Goal: Task Accomplishment & Management: Manage account settings

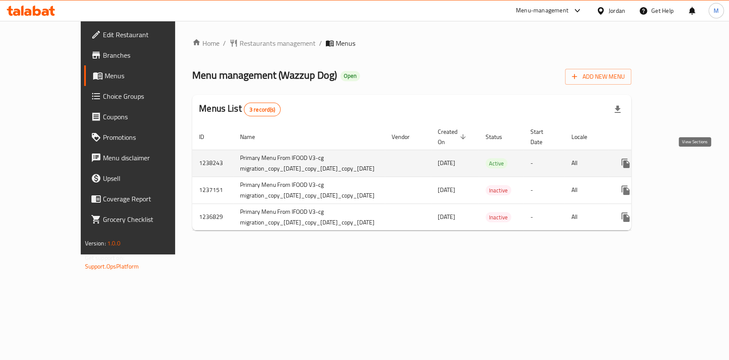
click at [698, 159] on link "enhanced table" at bounding box center [687, 163] width 21 height 21
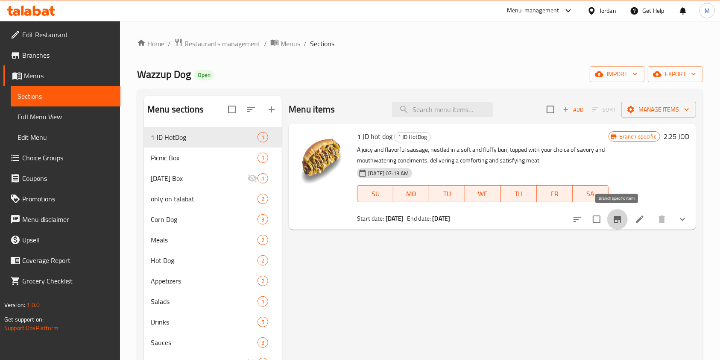
click at [624, 221] on button "Branch-specific-item" at bounding box center [618, 219] width 21 height 21
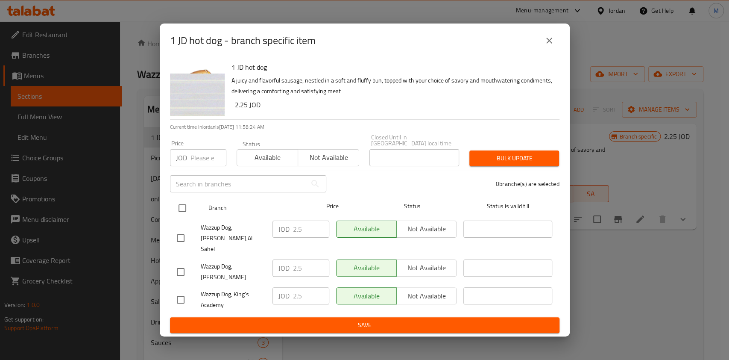
click at [186, 210] on input "checkbox" at bounding box center [182, 208] width 18 height 18
checkbox input "true"
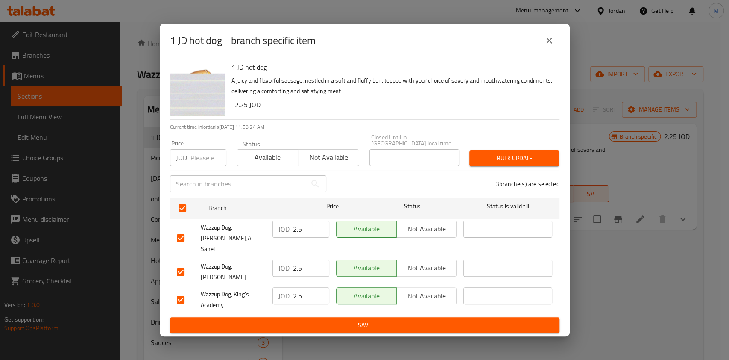
click at [210, 166] on input "number" at bounding box center [209, 157] width 36 height 17
type input "2"
click at [538, 164] on span "Bulk update" at bounding box center [514, 158] width 76 height 11
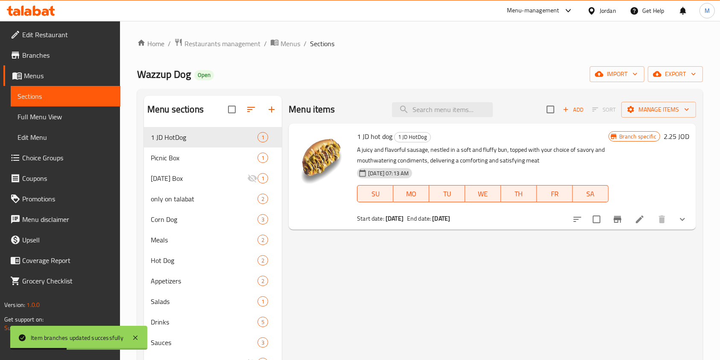
click at [620, 220] on icon "Branch-specific-item" at bounding box center [618, 219] width 8 height 7
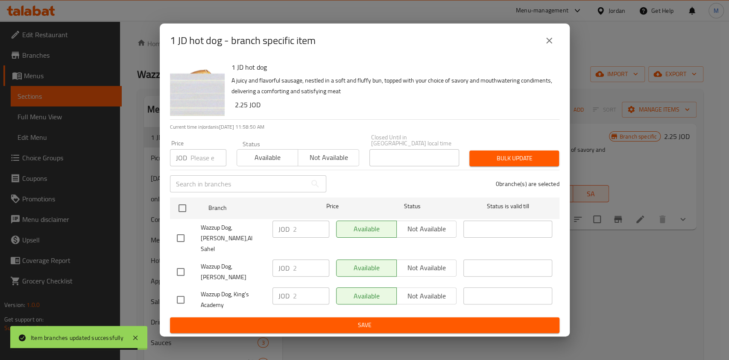
click at [345, 300] on div "Available Not available" at bounding box center [397, 300] width 128 height 32
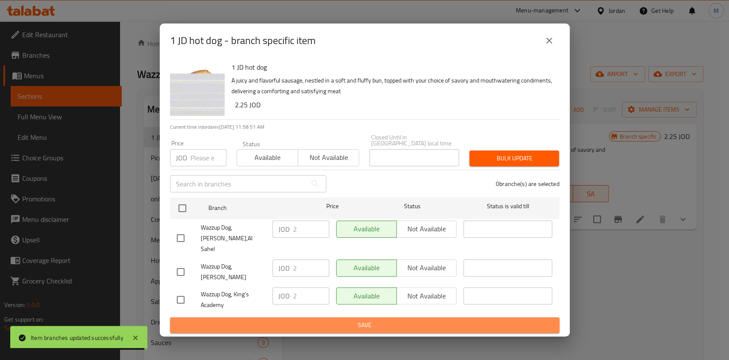
click at [350, 320] on span "Save" at bounding box center [365, 325] width 376 height 11
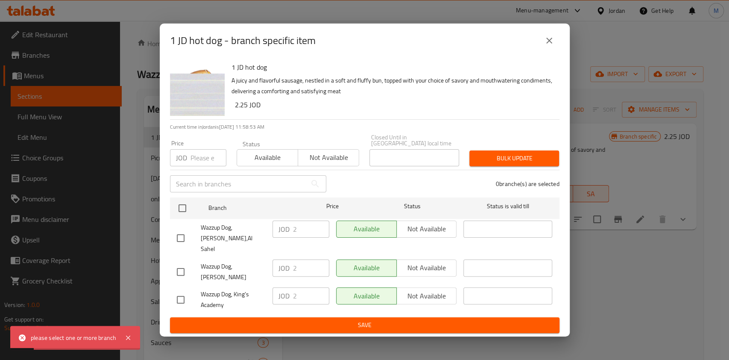
click at [553, 46] on icon "close" at bounding box center [549, 40] width 10 height 10
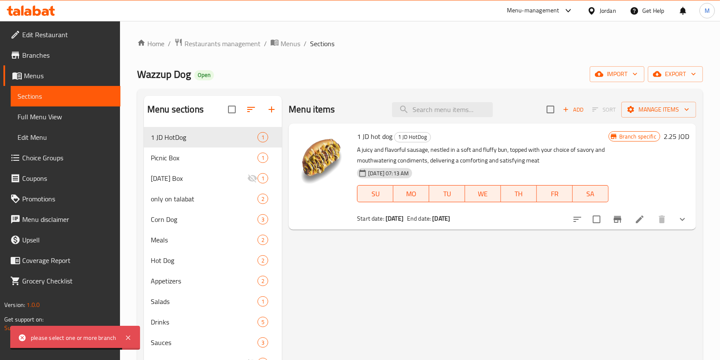
drag, startPoint x: 221, startPoint y: 52, endPoint x: 221, endPoint y: 44, distance: 7.7
click at [221, 51] on div "Home / Restaurants management / Menus / Sections Wazzup Dog Open import export …" at bounding box center [420, 250] width 566 height 424
click at [220, 44] on span "Restaurants management" at bounding box center [223, 43] width 76 height 10
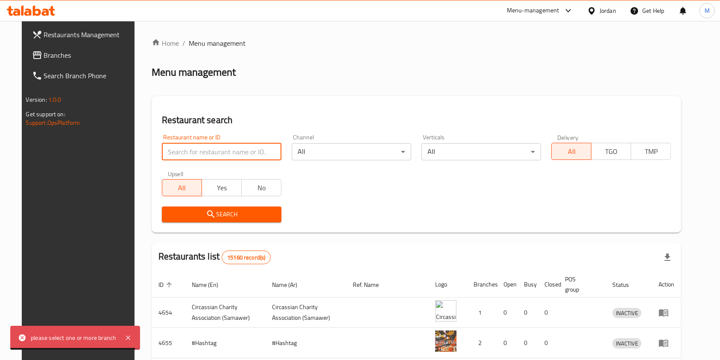
click at [204, 150] on input "search" at bounding box center [222, 151] width 120 height 17
type input "wazzup"
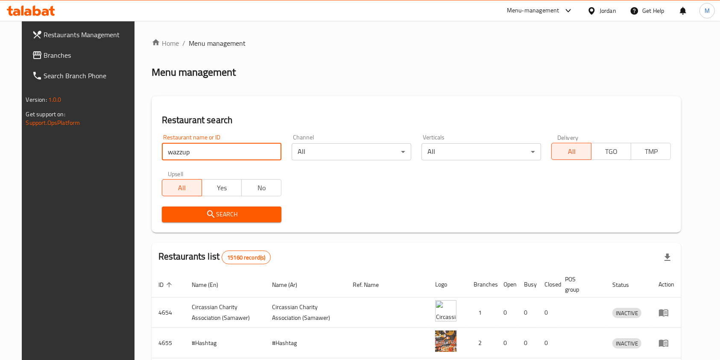
click button "Search" at bounding box center [222, 214] width 120 height 16
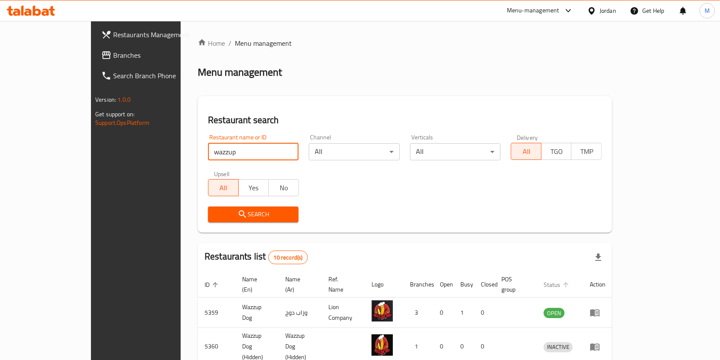
click at [569, 282] on icon "enhanced table" at bounding box center [566, 284] width 5 height 5
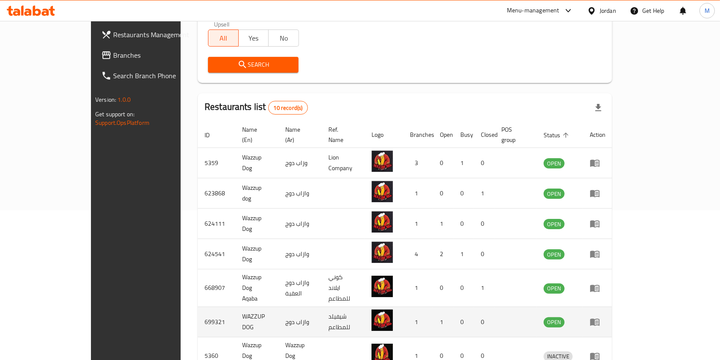
scroll to position [151, 0]
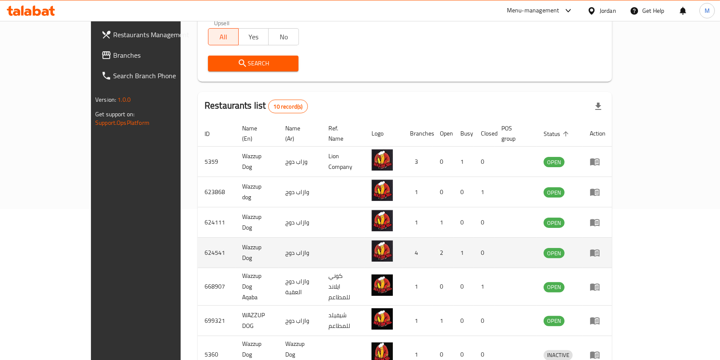
click at [600, 247] on icon "enhanced table" at bounding box center [595, 252] width 10 height 10
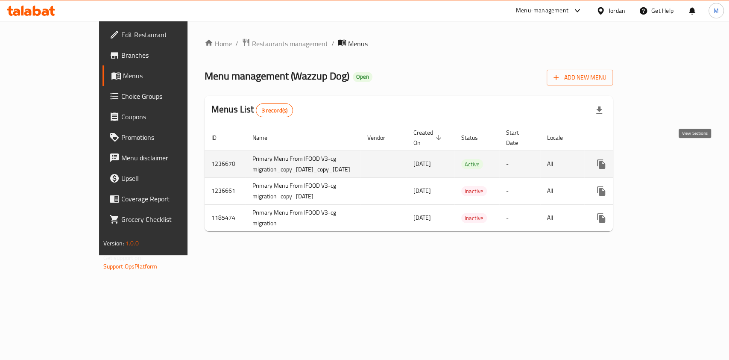
click at [668, 159] on icon "enhanced table" at bounding box center [663, 164] width 10 height 10
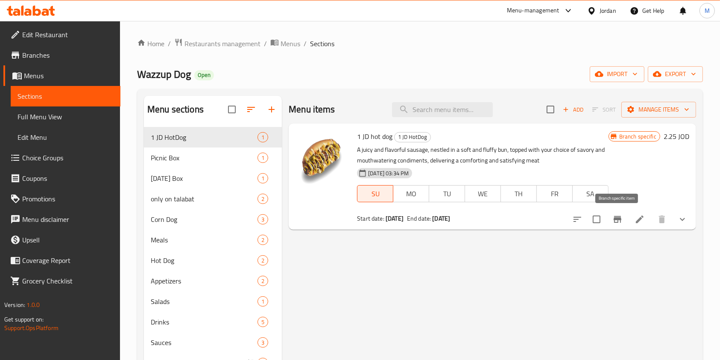
click at [617, 221] on icon "Branch-specific-item" at bounding box center [618, 219] width 10 height 10
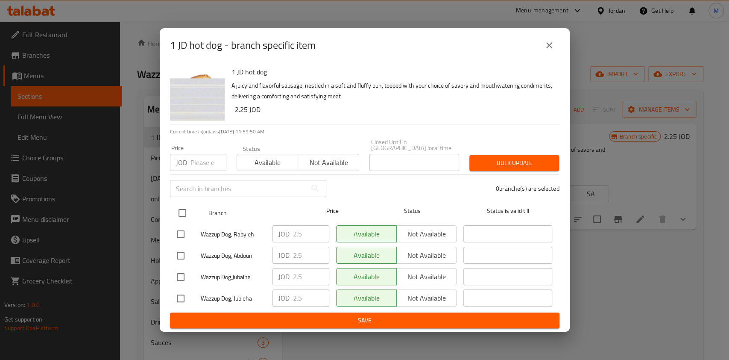
click at [185, 214] on input "checkbox" at bounding box center [182, 213] width 18 height 18
checkbox input "true"
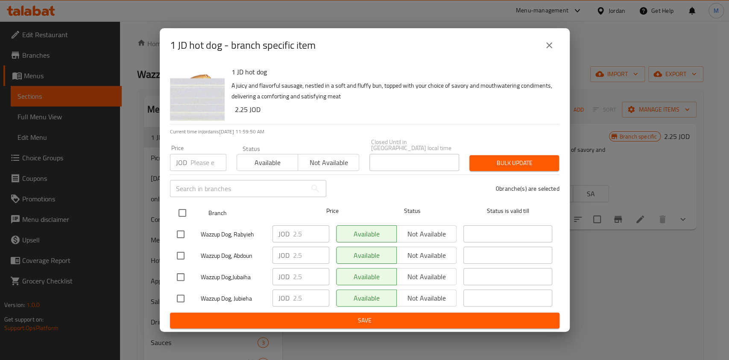
checkbox input "true"
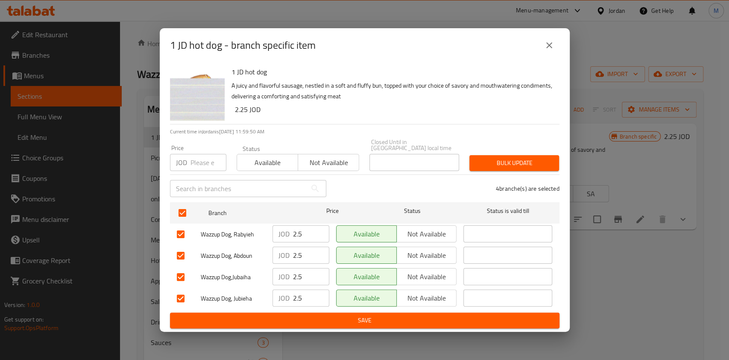
click at [196, 154] on input "number" at bounding box center [209, 162] width 36 height 17
type input "2"
click at [515, 165] on span "Bulk update" at bounding box center [514, 163] width 76 height 11
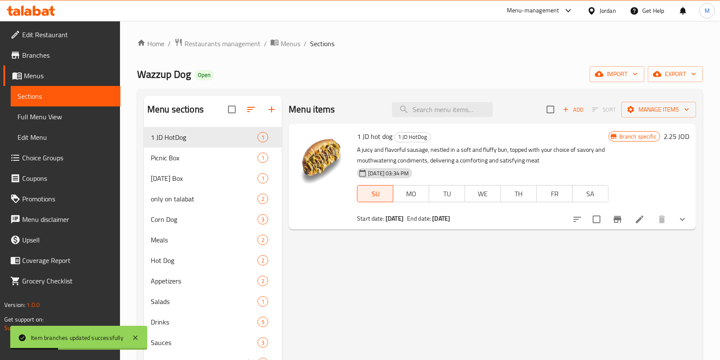
click at [246, 47] on span "Restaurants management" at bounding box center [223, 43] width 76 height 10
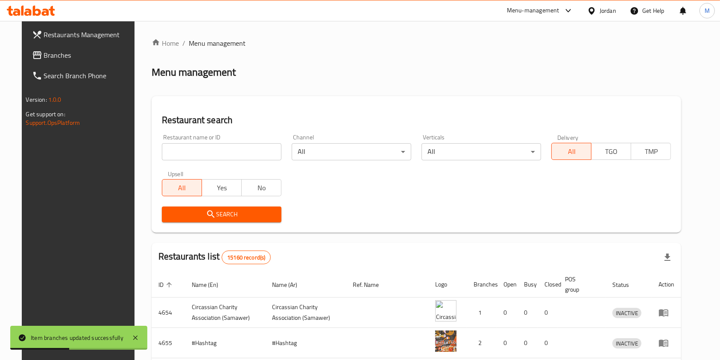
click at [537, 15] on div "Menu-management" at bounding box center [533, 11] width 53 height 10
click at [504, 64] on div "Agent Campaigns Center" at bounding box center [485, 58] width 78 height 20
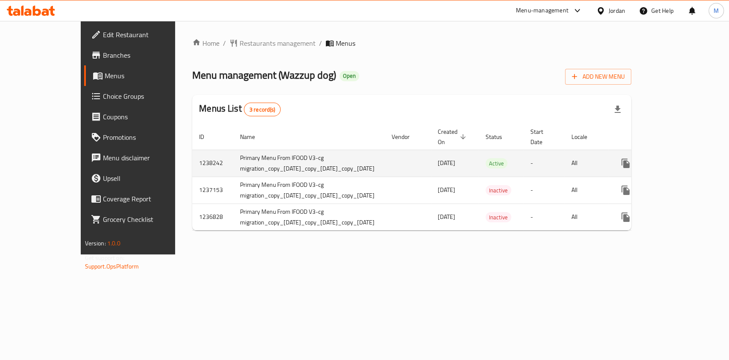
click at [691, 166] on icon "enhanced table" at bounding box center [688, 163] width 8 height 8
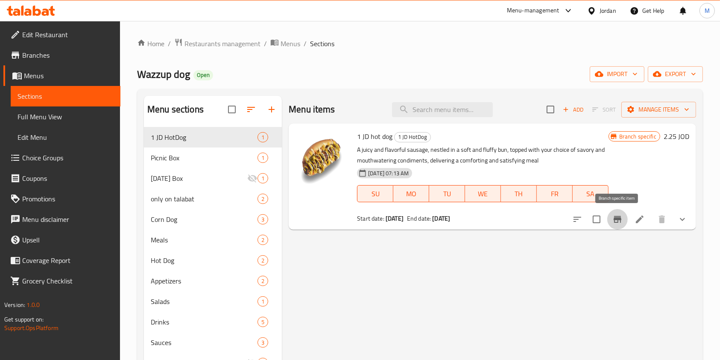
click at [621, 219] on icon "Branch-specific-item" at bounding box center [618, 219] width 8 height 7
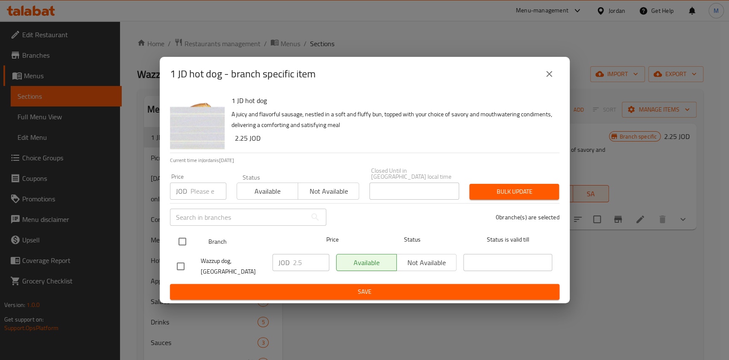
click at [181, 237] on input "checkbox" at bounding box center [182, 241] width 18 height 18
checkbox input "true"
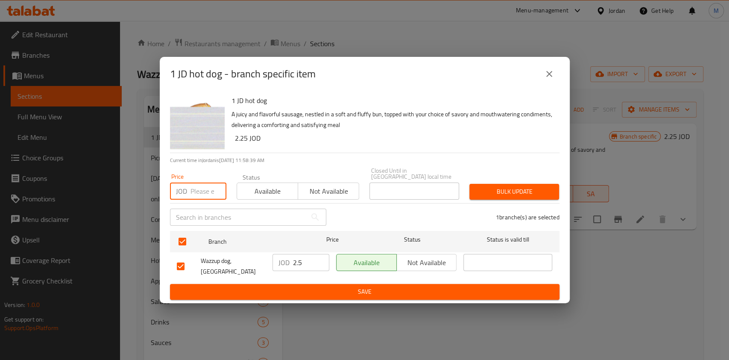
click at [193, 193] on input "number" at bounding box center [209, 190] width 36 height 17
type input "2"
click at [491, 196] on button "Bulk update" at bounding box center [515, 192] width 90 height 16
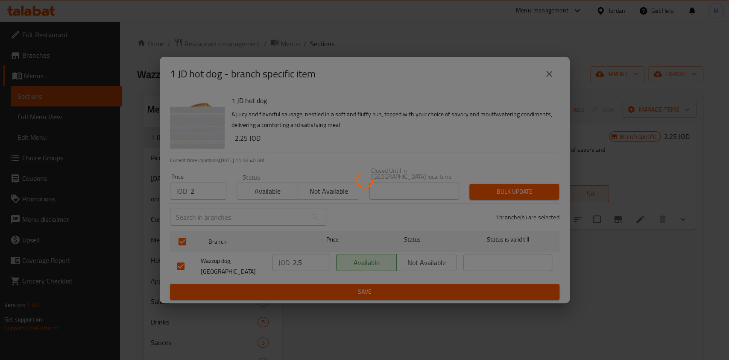
click at [493, 195] on div at bounding box center [364, 180] width 729 height 360
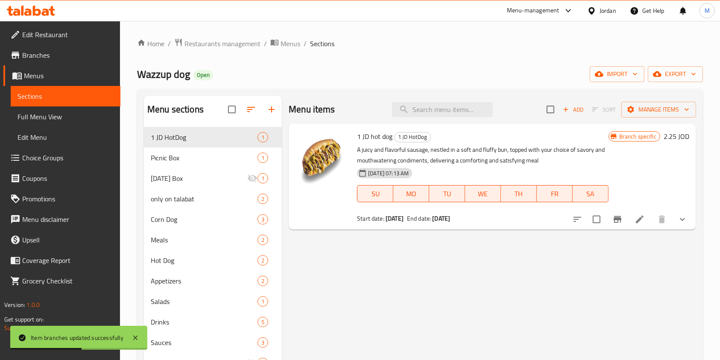
click at [617, 221] on icon "Branch-specific-item" at bounding box center [618, 219] width 10 height 10
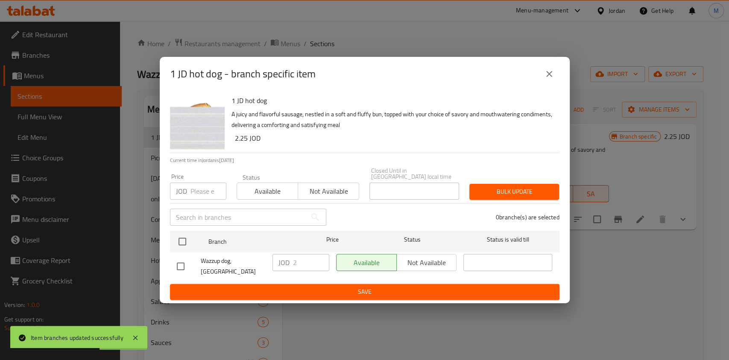
click at [545, 83] on button "close" at bounding box center [549, 74] width 21 height 21
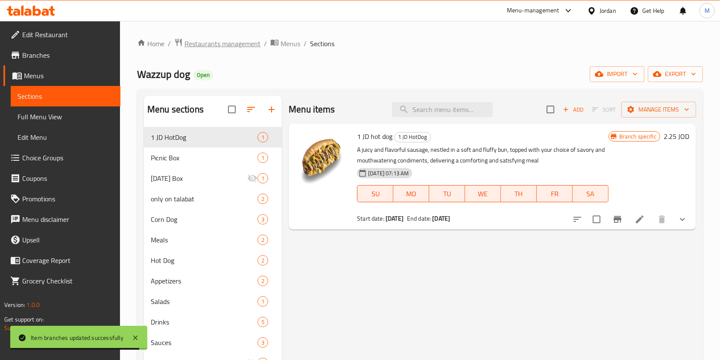
click at [209, 44] on span "Restaurants management" at bounding box center [223, 43] width 76 height 10
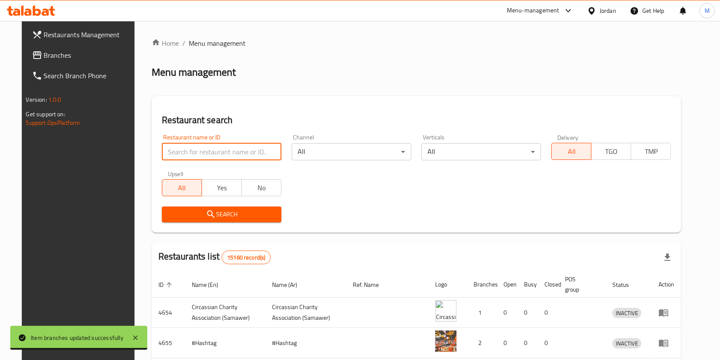
click at [228, 155] on input "search" at bounding box center [222, 151] width 120 height 17
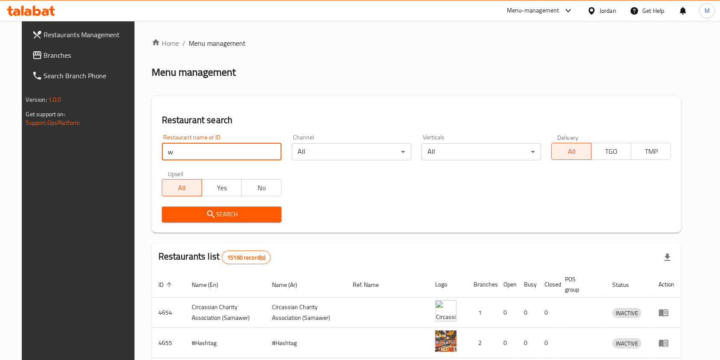
type input "wazzup"
click button "Search" at bounding box center [222, 214] width 120 height 16
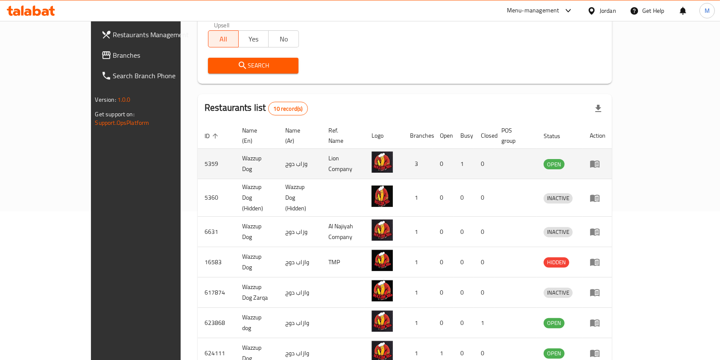
scroll to position [148, 0]
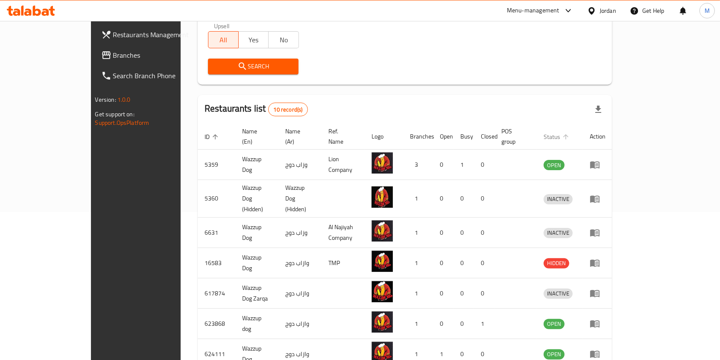
click at [572, 132] on span "Status" at bounding box center [558, 137] width 28 height 10
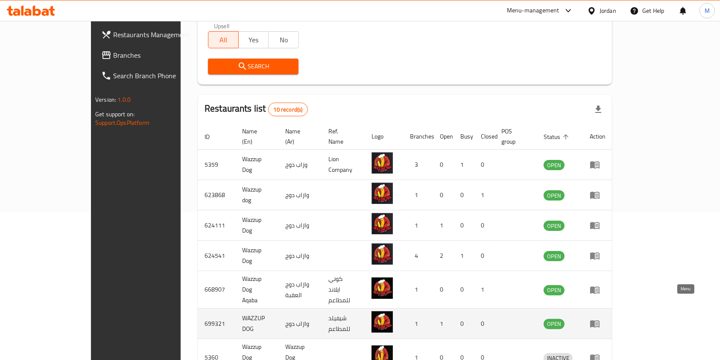
click at [600, 320] on icon "enhanced table" at bounding box center [595, 323] width 9 height 7
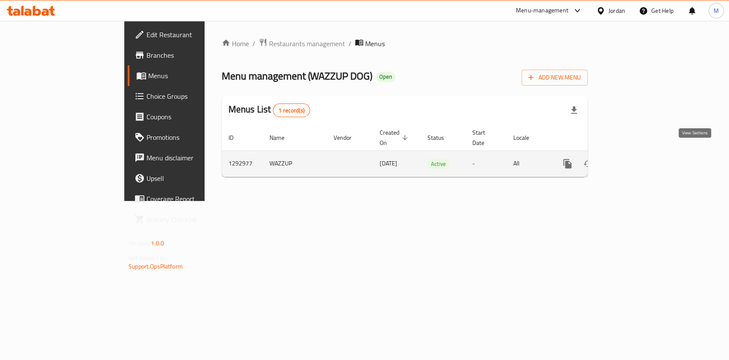
click at [635, 159] on icon "enhanced table" at bounding box center [629, 164] width 10 height 10
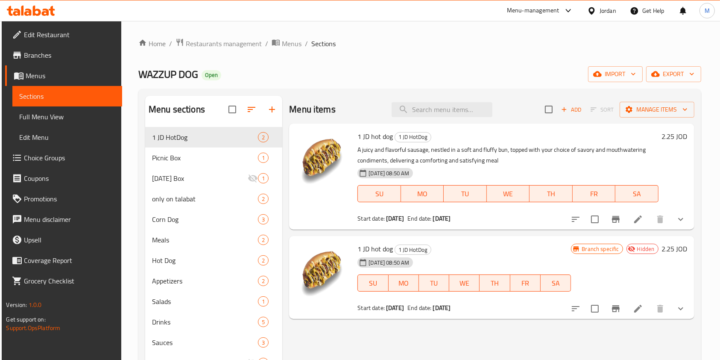
click at [623, 221] on button "Branch-specific-item" at bounding box center [616, 219] width 21 height 21
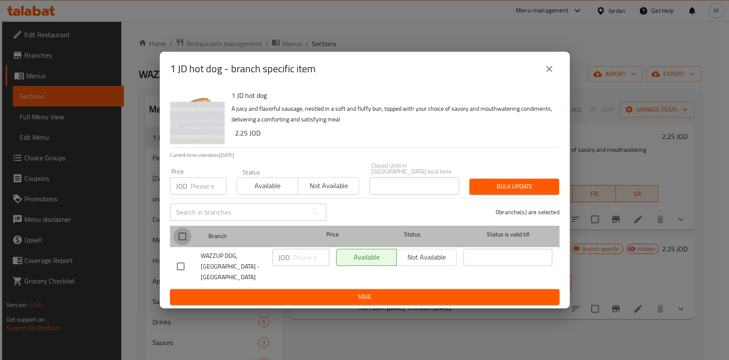
click at [185, 232] on input "checkbox" at bounding box center [182, 236] width 18 height 18
checkbox input "true"
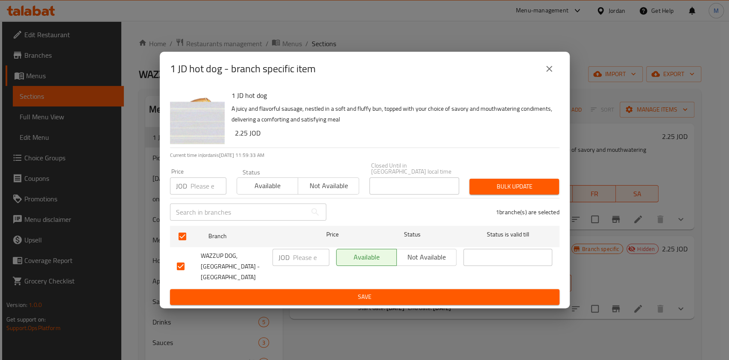
click at [210, 179] on input "number" at bounding box center [209, 185] width 36 height 17
type input "2"
click at [304, 294] on button "Save" at bounding box center [365, 297] width 390 height 16
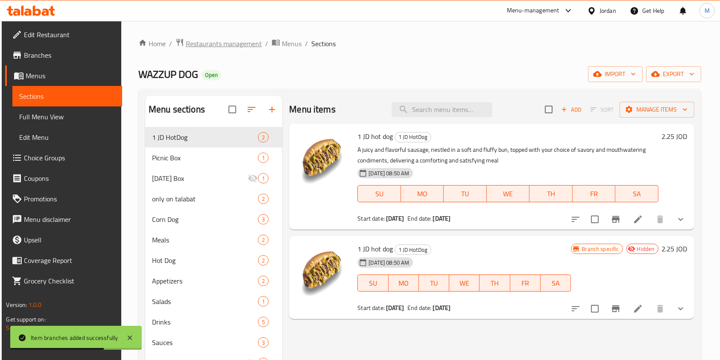
click at [227, 39] on span "Restaurants management" at bounding box center [224, 43] width 76 height 10
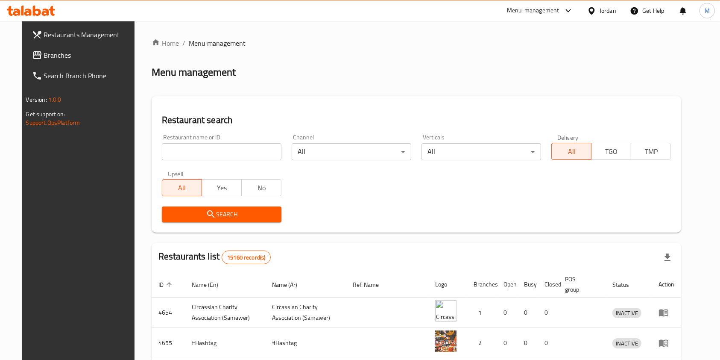
click at [550, 9] on div "Menu-management" at bounding box center [533, 11] width 53 height 10
click at [499, 54] on div "Agent Campaigns Center" at bounding box center [485, 57] width 65 height 9
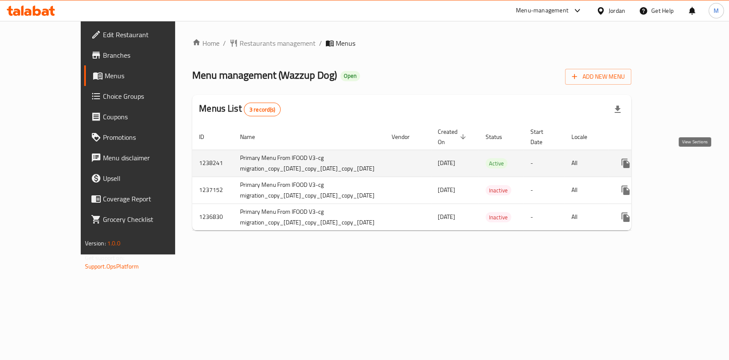
click at [693, 158] on icon "enhanced table" at bounding box center [687, 163] width 10 height 10
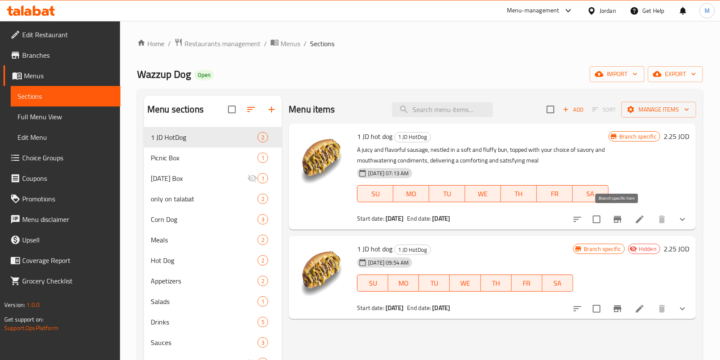
click at [628, 215] on li at bounding box center [640, 219] width 24 height 15
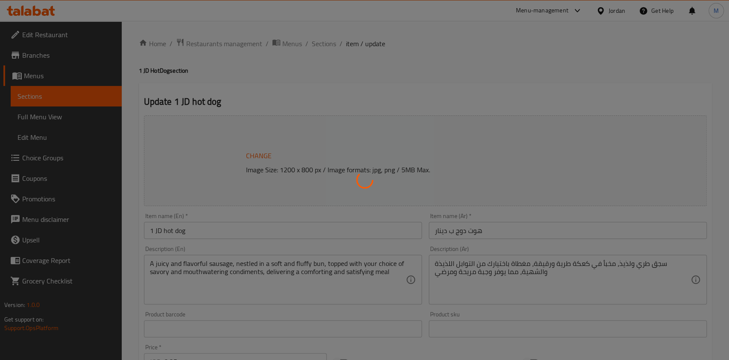
type input "إختيارك من الاضافات:"
type input "0"
type input "7"
type input "جبنة زيادة"
type input "0"
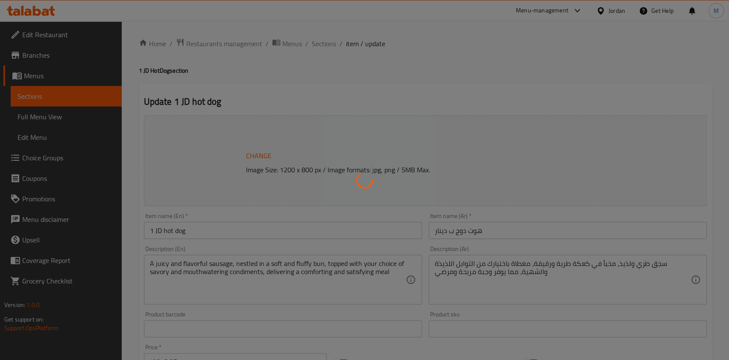
type input "1"
type input "إختيارك من الصلصة:"
type input "0"
type input "4"
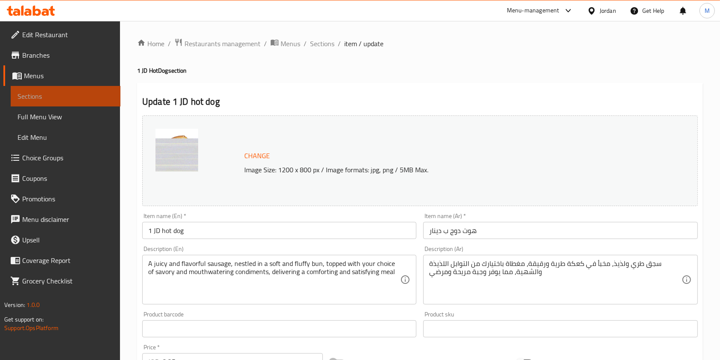
click at [50, 99] on span "Sections" at bounding box center [66, 96] width 96 height 10
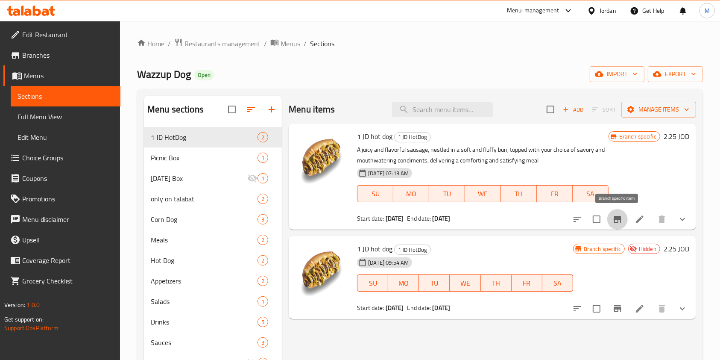
click at [617, 223] on icon "Branch-specific-item" at bounding box center [618, 219] width 10 height 10
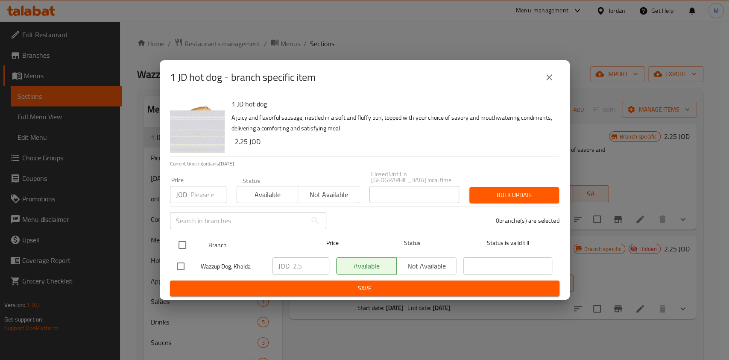
click at [182, 241] on input "checkbox" at bounding box center [182, 245] width 18 height 18
checkbox input "true"
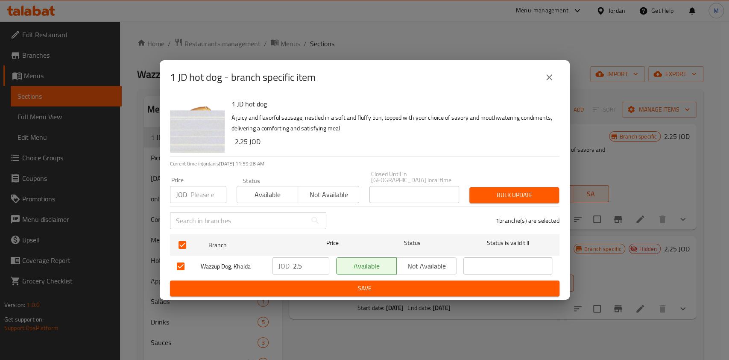
click at [198, 189] on input "number" at bounding box center [209, 194] width 36 height 17
type input "2"
click at [517, 195] on span "Bulk update" at bounding box center [514, 195] width 76 height 11
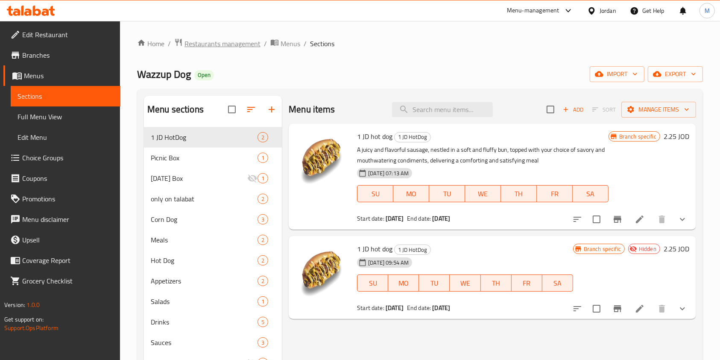
click at [240, 43] on span "Restaurants management" at bounding box center [223, 43] width 76 height 10
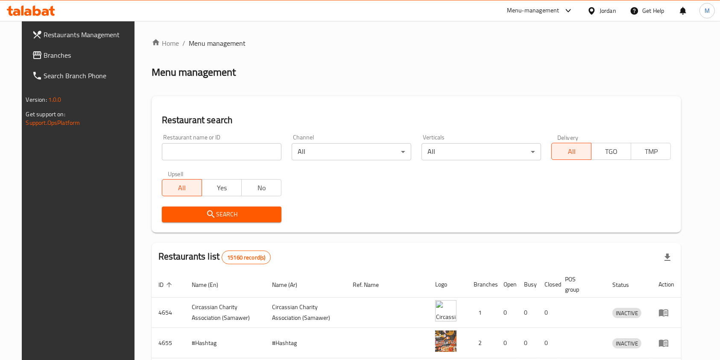
click at [206, 153] on input "search" at bounding box center [222, 151] width 120 height 17
type input "مشهور"
click button "Search" at bounding box center [222, 214] width 120 height 16
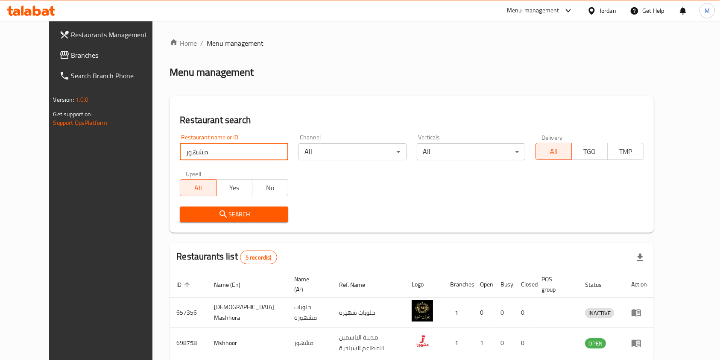
scroll to position [124, 0]
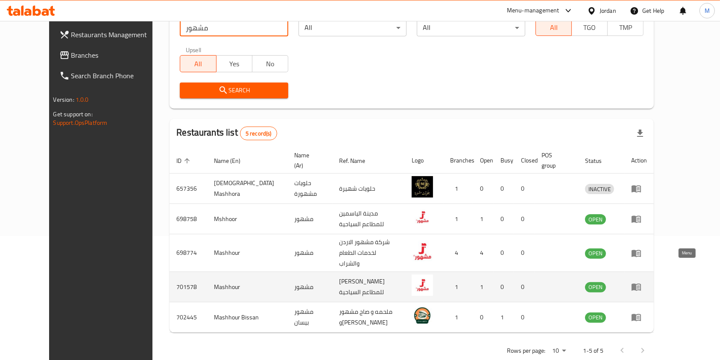
click at [640, 285] on icon "enhanced table" at bounding box center [638, 286] width 3 height 3
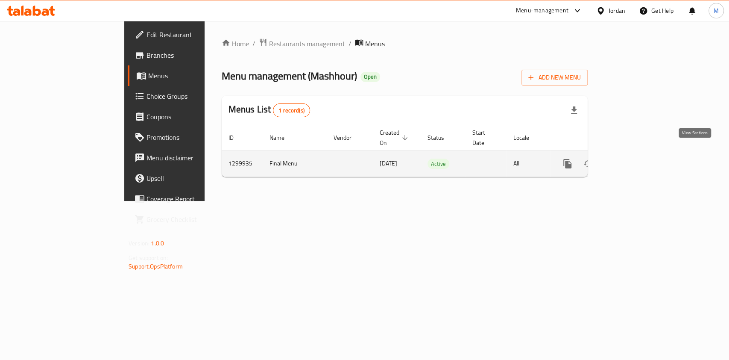
click at [633, 160] on icon "enhanced table" at bounding box center [630, 164] width 8 height 8
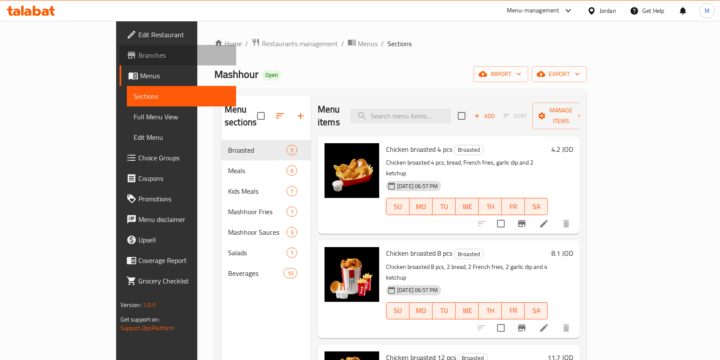
click at [138, 52] on span "Branches" at bounding box center [183, 55] width 91 height 10
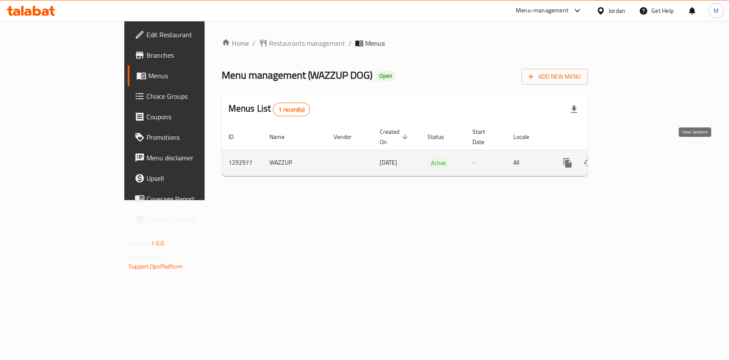
click at [635, 158] on icon "enhanced table" at bounding box center [629, 163] width 10 height 10
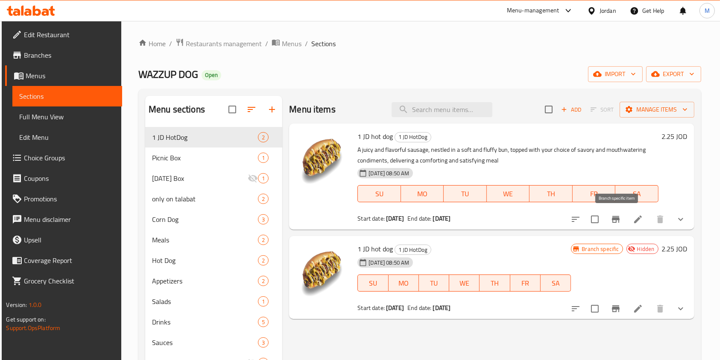
click at [619, 217] on icon "Branch-specific-item" at bounding box center [616, 219] width 8 height 7
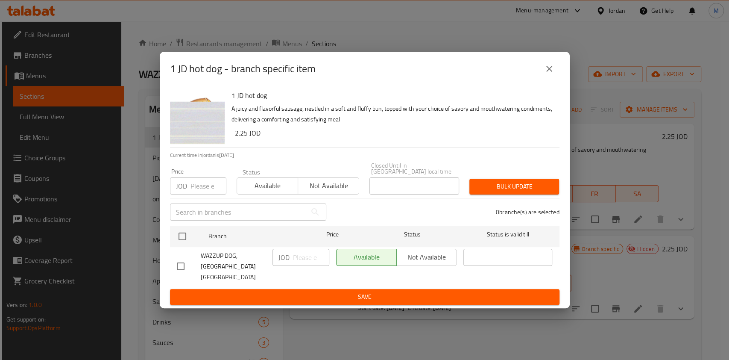
click at [185, 251] on div "WAZZUP DOG, Airport Road - Dunes Bridge" at bounding box center [221, 266] width 96 height 42
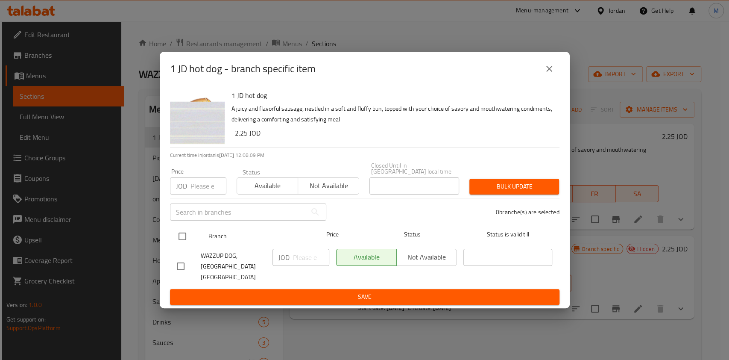
click at [181, 239] on input "checkbox" at bounding box center [182, 236] width 18 height 18
checkbox input "true"
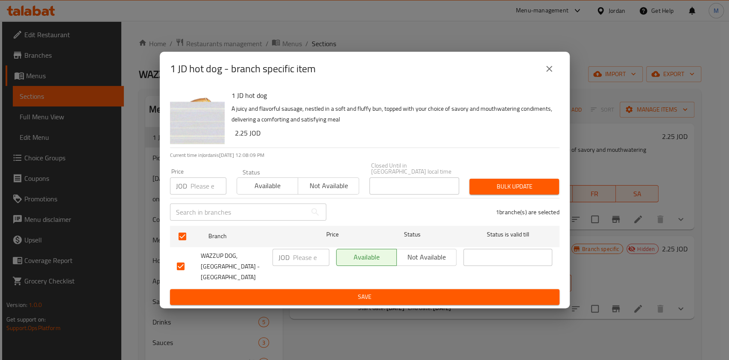
click at [211, 185] on input "number" at bounding box center [209, 185] width 36 height 17
type input "2"
click at [501, 192] on span "Bulk update" at bounding box center [514, 186] width 76 height 11
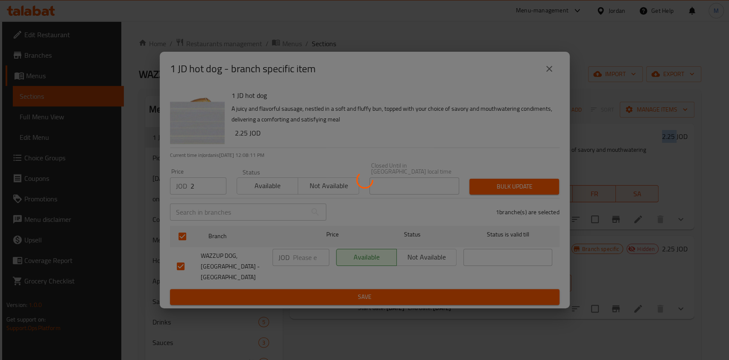
click at [501, 193] on div at bounding box center [364, 180] width 729 height 360
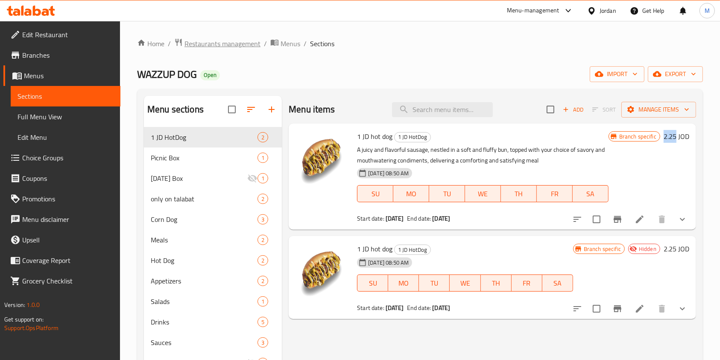
click at [231, 46] on span "Restaurants management" at bounding box center [223, 43] width 76 height 10
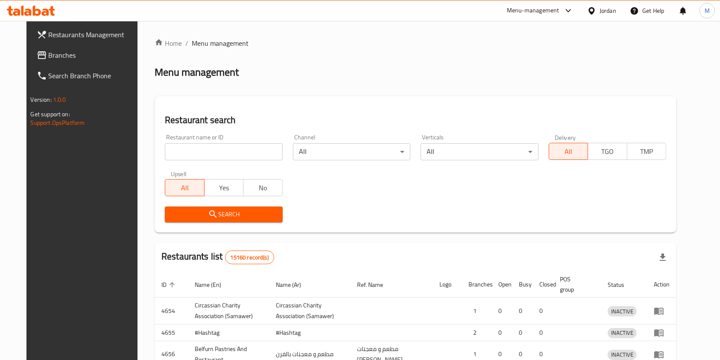
click at [209, 152] on div "Home / Menu management Menu management Restaurant search Restaurant name or ID …" at bounding box center [416, 275] width 522 height 474
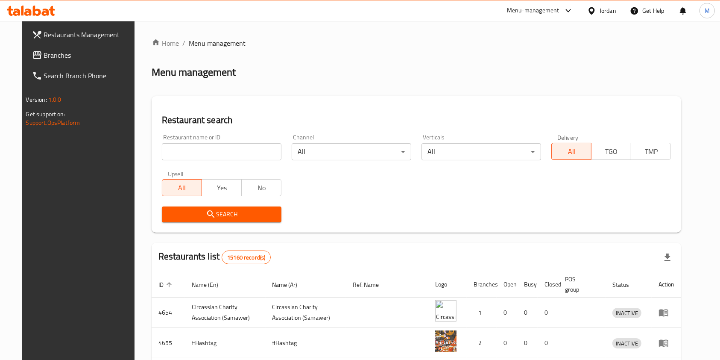
click at [205, 149] on input "search" at bounding box center [222, 151] width 120 height 17
type input "a"
click button "Search" at bounding box center [222, 214] width 120 height 16
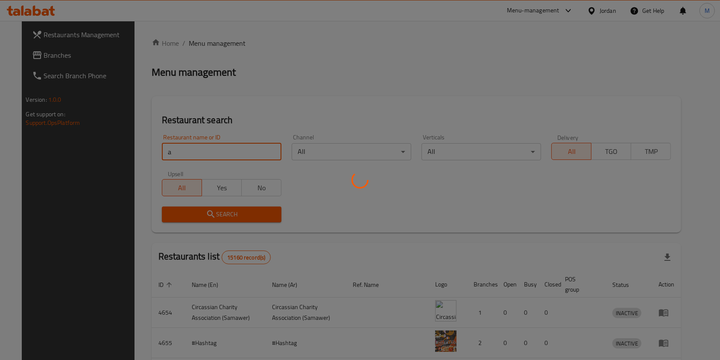
click button "Search" at bounding box center [222, 214] width 120 height 16
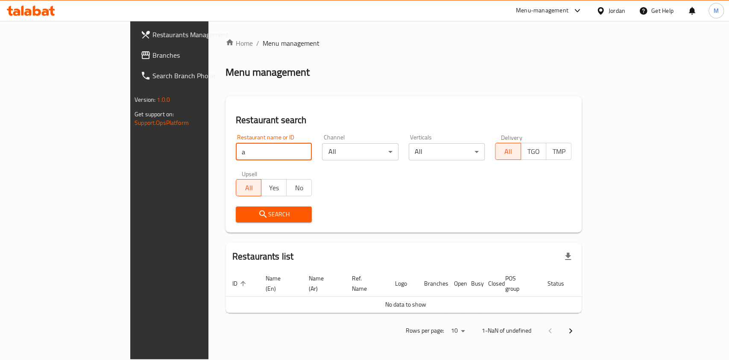
click button "Search" at bounding box center [274, 214] width 76 height 16
type input "nashmi"
click button "Search" at bounding box center [274, 214] width 76 height 16
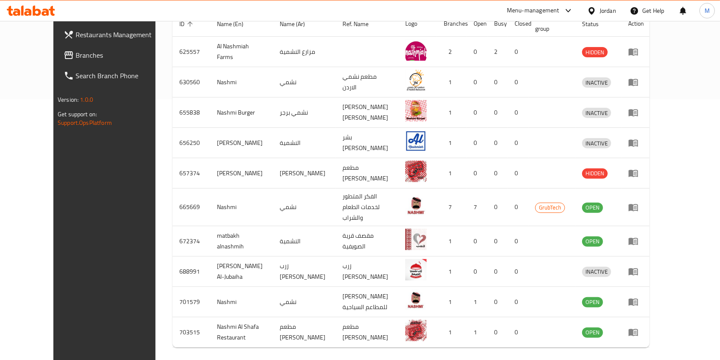
scroll to position [273, 0]
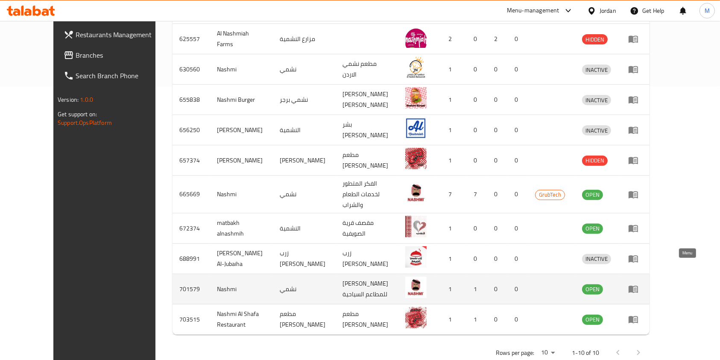
click at [644, 284] on link "enhanced table" at bounding box center [637, 289] width 16 height 10
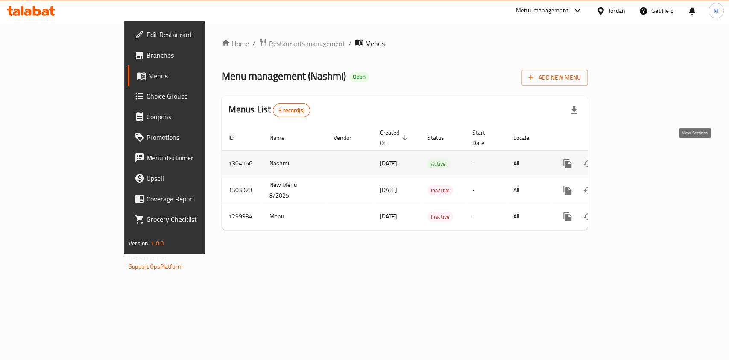
click at [635, 159] on icon "enhanced table" at bounding box center [629, 164] width 10 height 10
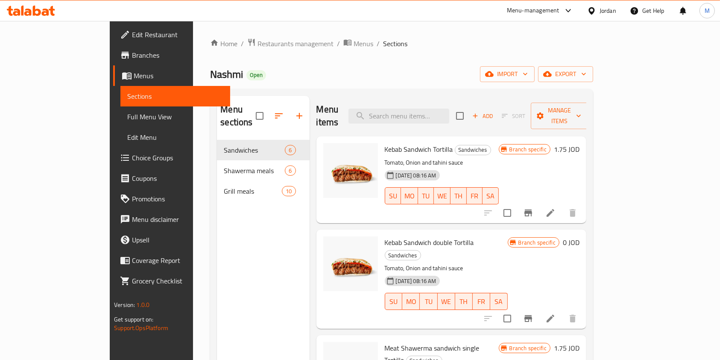
click at [132, 40] on span "Edit Restaurant" at bounding box center [177, 34] width 91 height 10
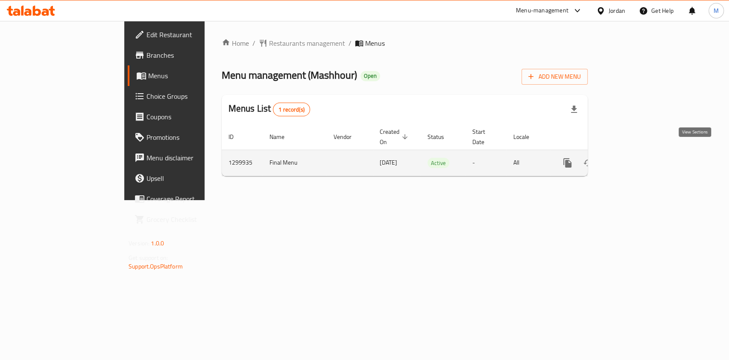
click at [635, 158] on icon "enhanced table" at bounding box center [629, 163] width 10 height 10
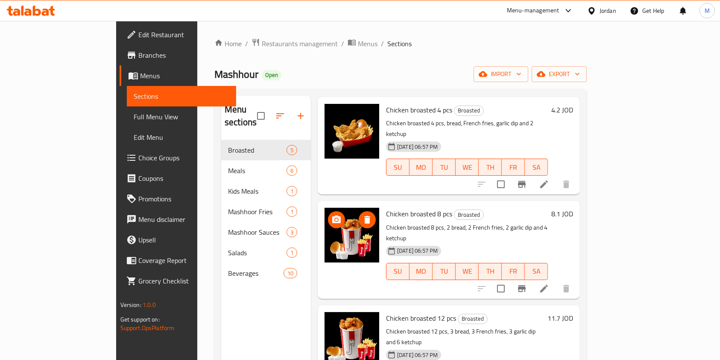
scroll to position [57, 0]
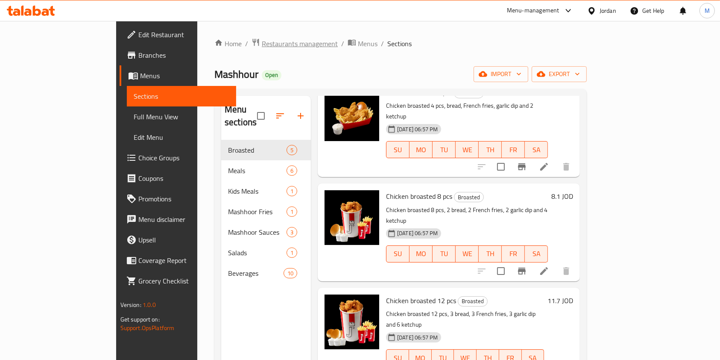
click at [262, 44] on span "Restaurants management" at bounding box center [300, 43] width 76 height 10
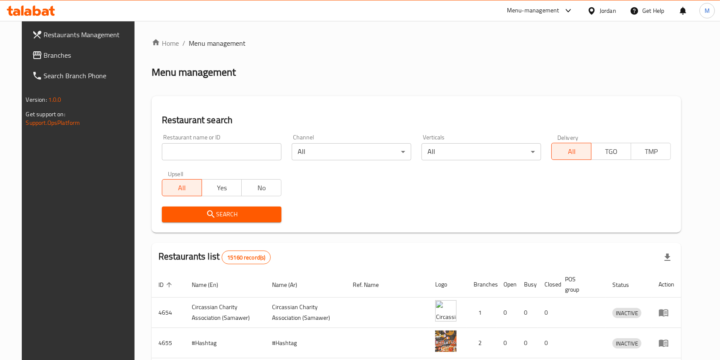
click at [229, 145] on input "search" at bounding box center [222, 151] width 120 height 17
type input "ى"
type input "nashmi"
click button "Search" at bounding box center [222, 214] width 120 height 16
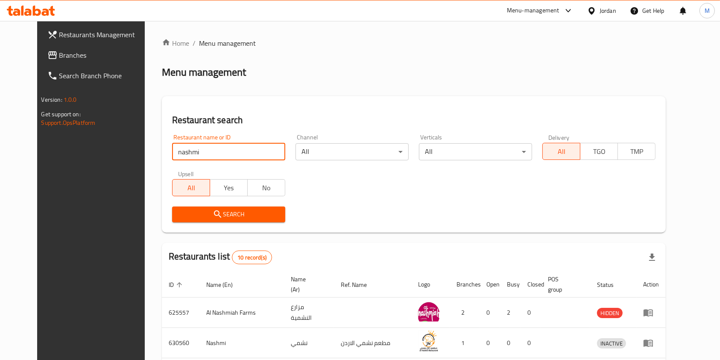
scroll to position [273, 0]
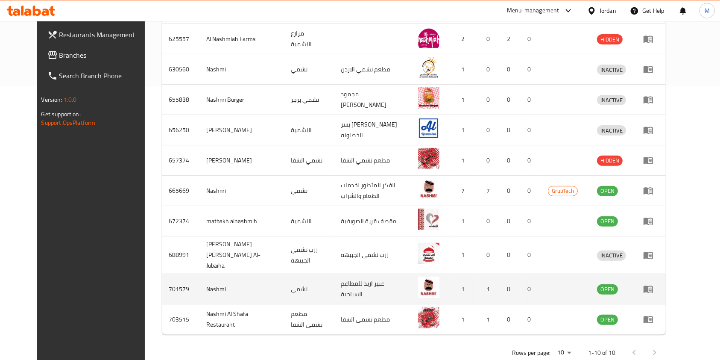
click at [654, 284] on icon "enhanced table" at bounding box center [649, 289] width 10 height 10
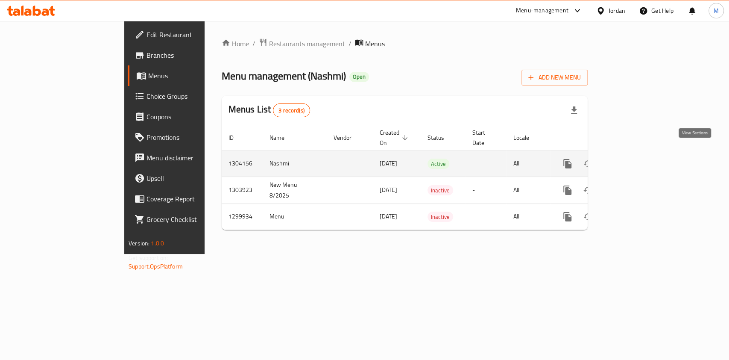
click at [640, 153] on link "enhanced table" at bounding box center [629, 163] width 21 height 21
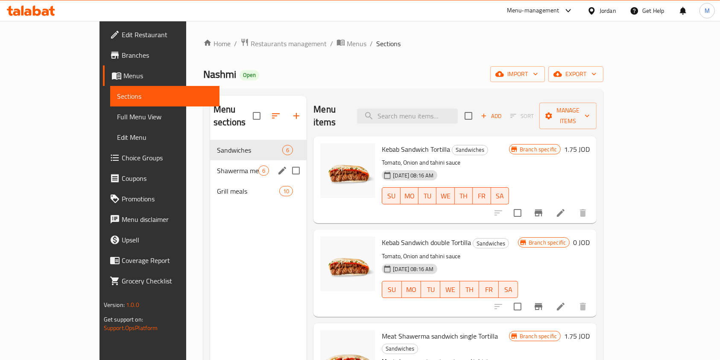
drag, startPoint x: 181, startPoint y: 155, endPoint x: 185, endPoint y: 165, distance: 11.1
click at [217, 165] on span "Shawerma meals" at bounding box center [237, 170] width 41 height 10
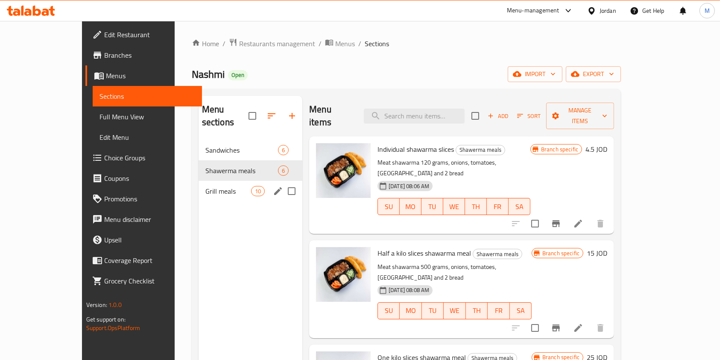
click at [206, 186] on span "Grill meals" at bounding box center [229, 191] width 46 height 10
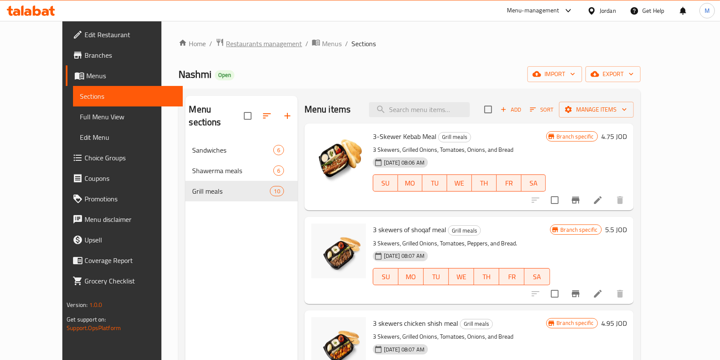
click at [253, 46] on span "Restaurants management" at bounding box center [264, 43] width 76 height 10
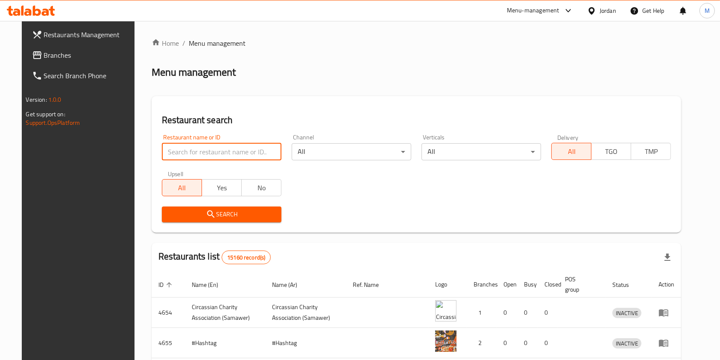
click at [230, 148] on input "search" at bounding box center [222, 151] width 120 height 17
type input "Meat Moot"
click button "Search" at bounding box center [222, 214] width 120 height 16
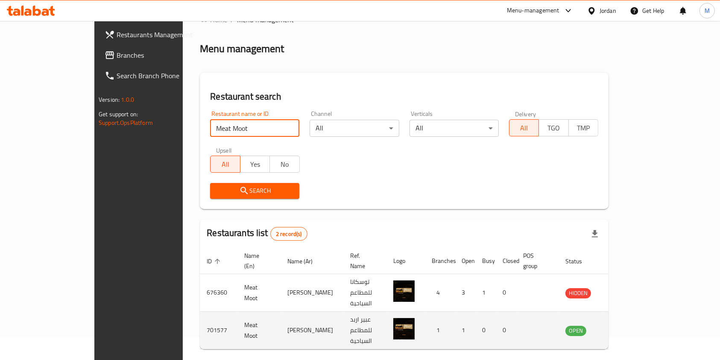
scroll to position [34, 0]
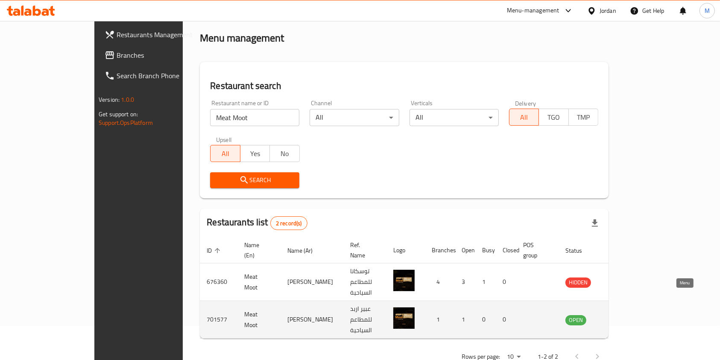
click at [620, 316] on icon "enhanced table" at bounding box center [615, 319] width 9 height 7
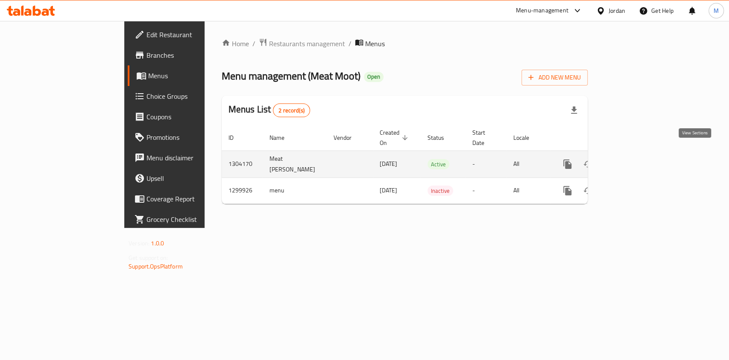
click at [633, 160] on icon "enhanced table" at bounding box center [630, 164] width 8 height 8
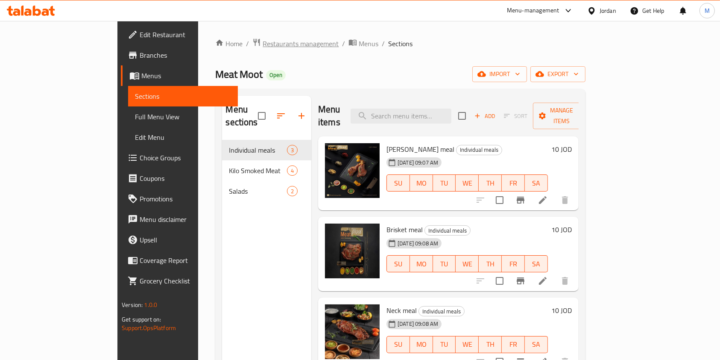
click at [263, 48] on span "Restaurants management" at bounding box center [301, 43] width 76 height 10
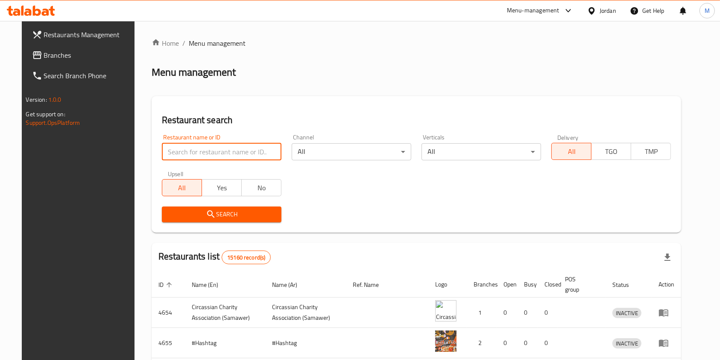
click at [208, 154] on input "search" at bounding box center [222, 151] width 120 height 17
type input "check inn"
click button "Search" at bounding box center [222, 214] width 120 height 16
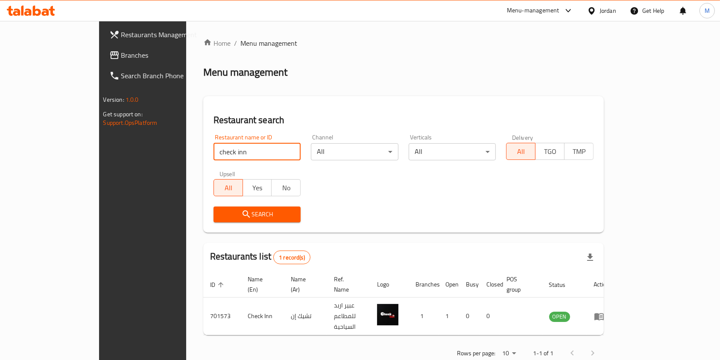
scroll to position [4, 0]
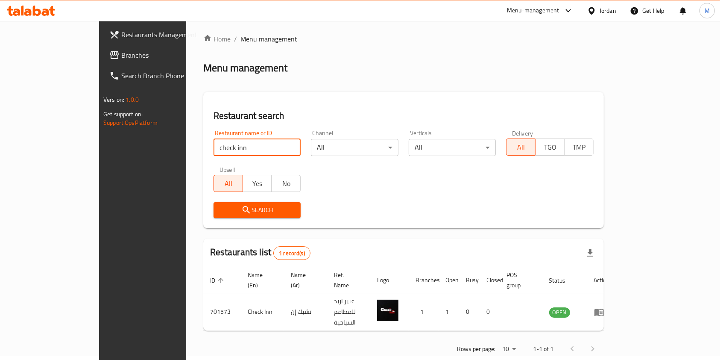
drag, startPoint x: 188, startPoint y: 148, endPoint x: 68, endPoint y: 167, distance: 121.5
click at [99, 166] on div "Restaurants Management Branches Search Branch Phone Version: 1.0.0 Get support …" at bounding box center [360, 197] width 522 height 360
type input "m"
drag, startPoint x: 202, startPoint y: 142, endPoint x: 62, endPoint y: 142, distance: 139.3
click at [99, 142] on div "Restaurants Management Branches Search Branch Phone Version: 1.0.0 Get support …" at bounding box center [360, 197] width 522 height 360
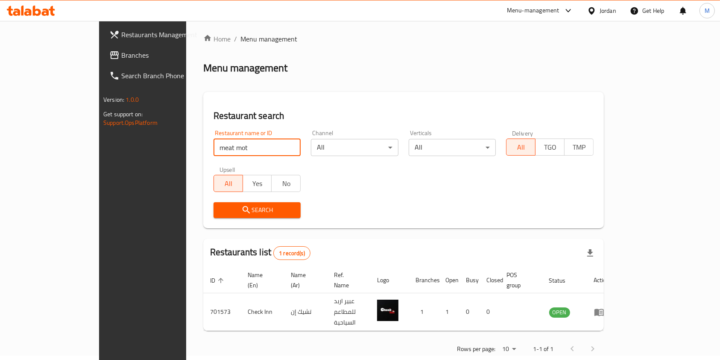
click button "Search" at bounding box center [258, 210] width 88 height 16
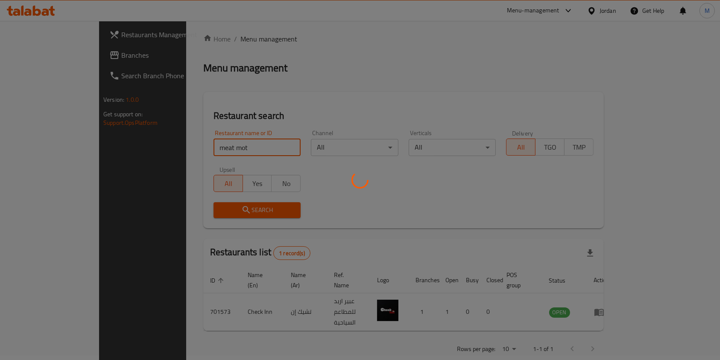
scroll to position [0, 0]
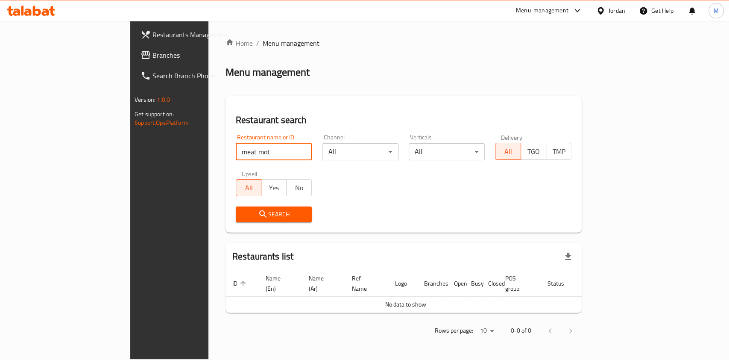
type input "meat mot"
click button "Search" at bounding box center [274, 214] width 76 height 16
drag, startPoint x: 176, startPoint y: 159, endPoint x: 182, endPoint y: 159, distance: 6.4
click at [236, 159] on div "Restaurant name or ID meat mot Restaurant name or ID" at bounding box center [274, 147] width 76 height 26
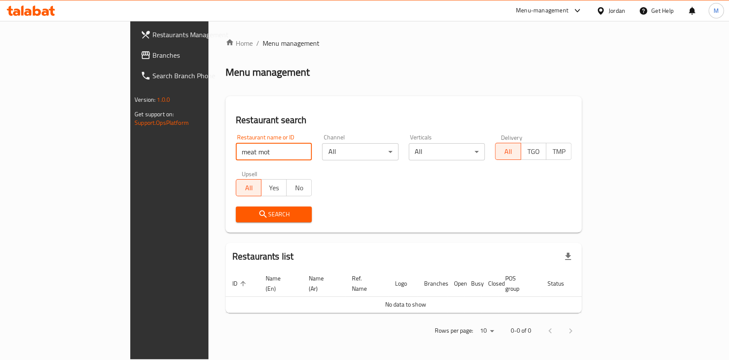
click at [236, 156] on input "meat mot" at bounding box center [274, 151] width 76 height 17
drag, startPoint x: 214, startPoint y: 156, endPoint x: 144, endPoint y: 153, distance: 70.6
click at [231, 153] on div "Restaurant name or ID meat mot Restaurant name or ID" at bounding box center [274, 147] width 87 height 36
click at [135, 122] on p "Get support on: Support.OpsPlatform" at bounding box center [194, 118] width 118 height 17
drag, startPoint x: 158, startPoint y: 160, endPoint x: 0, endPoint y: 164, distance: 157.7
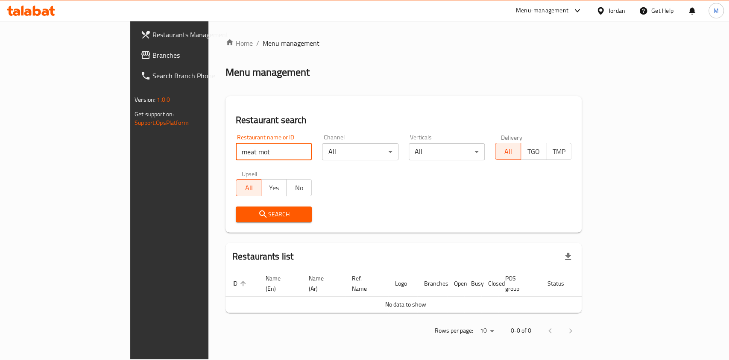
click at [130, 164] on div "Restaurants Management Branches Search Branch Phone Version: 1.0.0 Get support …" at bounding box center [364, 190] width 469 height 338
type input "Meat Moot"
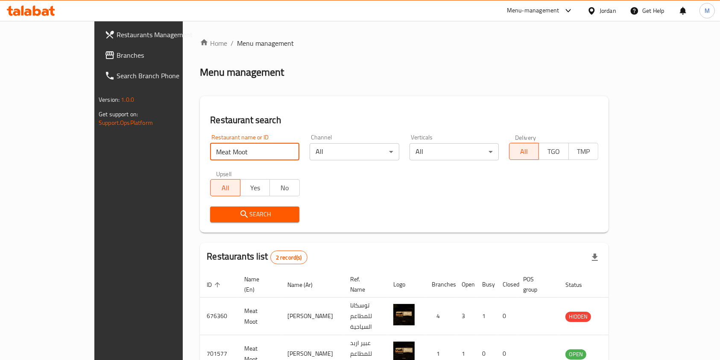
scroll to position [34, 0]
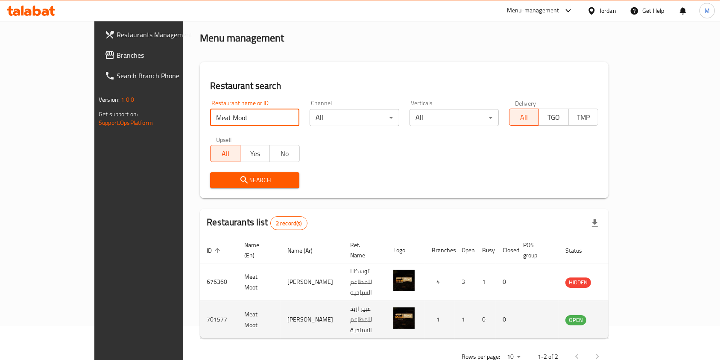
click at [620, 316] on icon "enhanced table" at bounding box center [615, 319] width 9 height 7
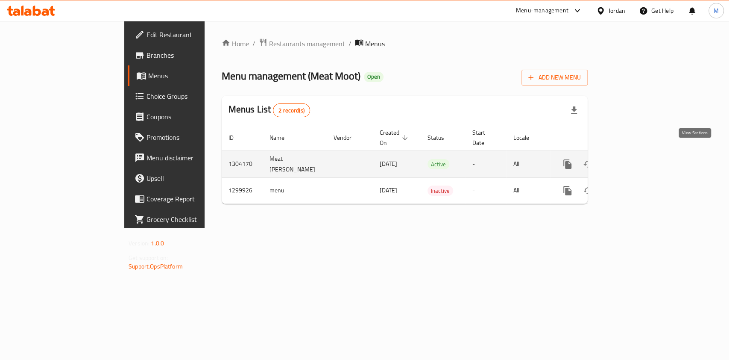
click at [635, 159] on icon "enhanced table" at bounding box center [629, 164] width 10 height 10
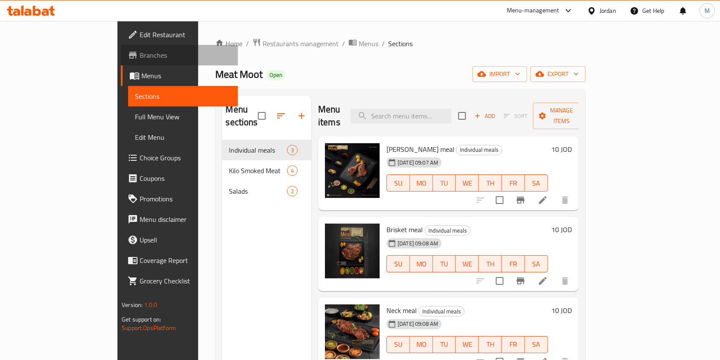
click at [140, 57] on span "Branches" at bounding box center [185, 55] width 91 height 10
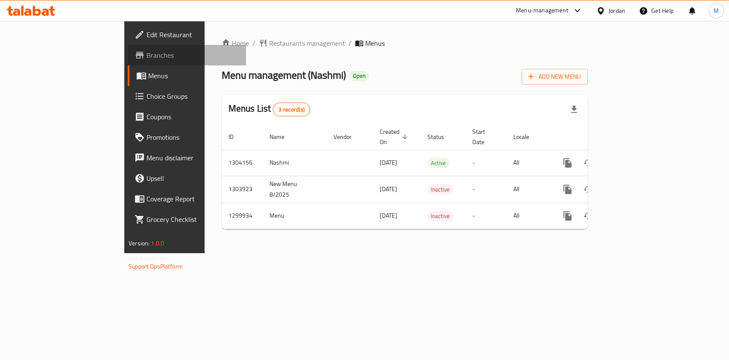
click at [147, 50] on span "Branches" at bounding box center [193, 55] width 93 height 10
